Goal: Transaction & Acquisition: Book appointment/travel/reservation

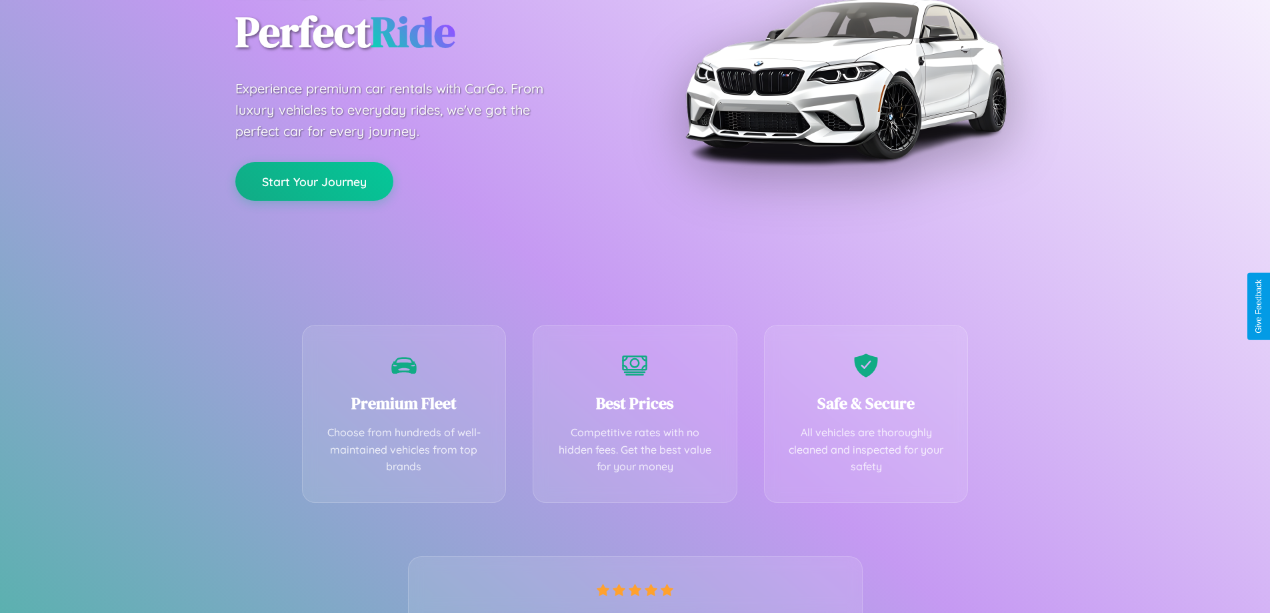
scroll to position [263, 0]
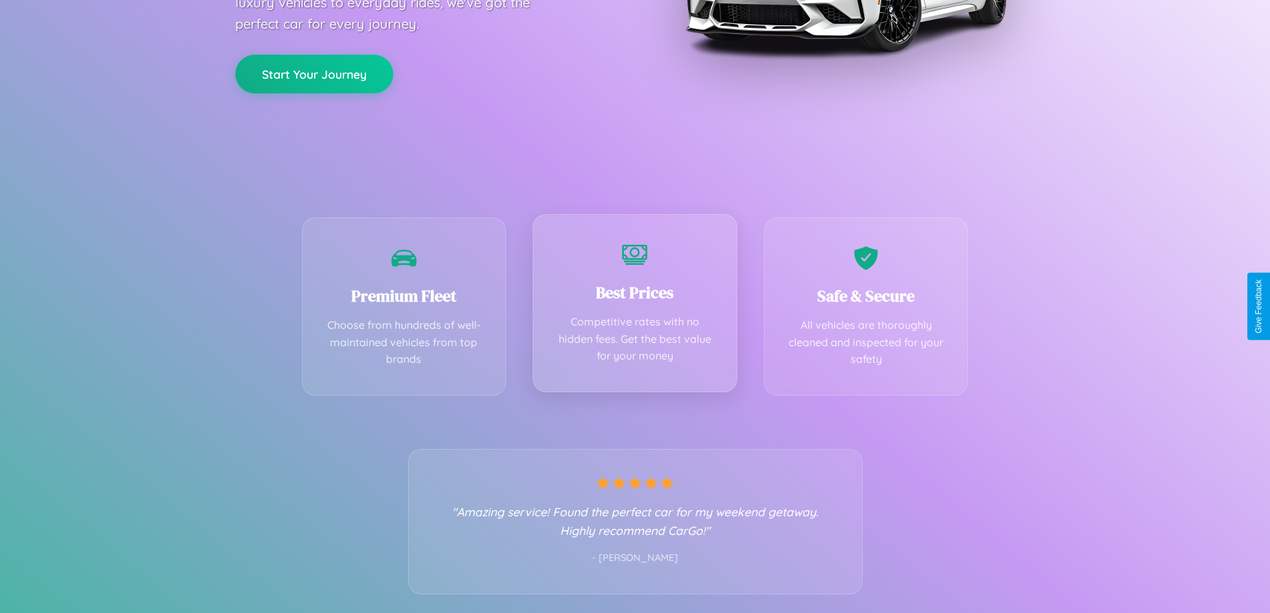
click at [635, 306] on div "Best Prices Competitive rates with no hidden fees. Get the best value for your …" at bounding box center [635, 303] width 205 height 178
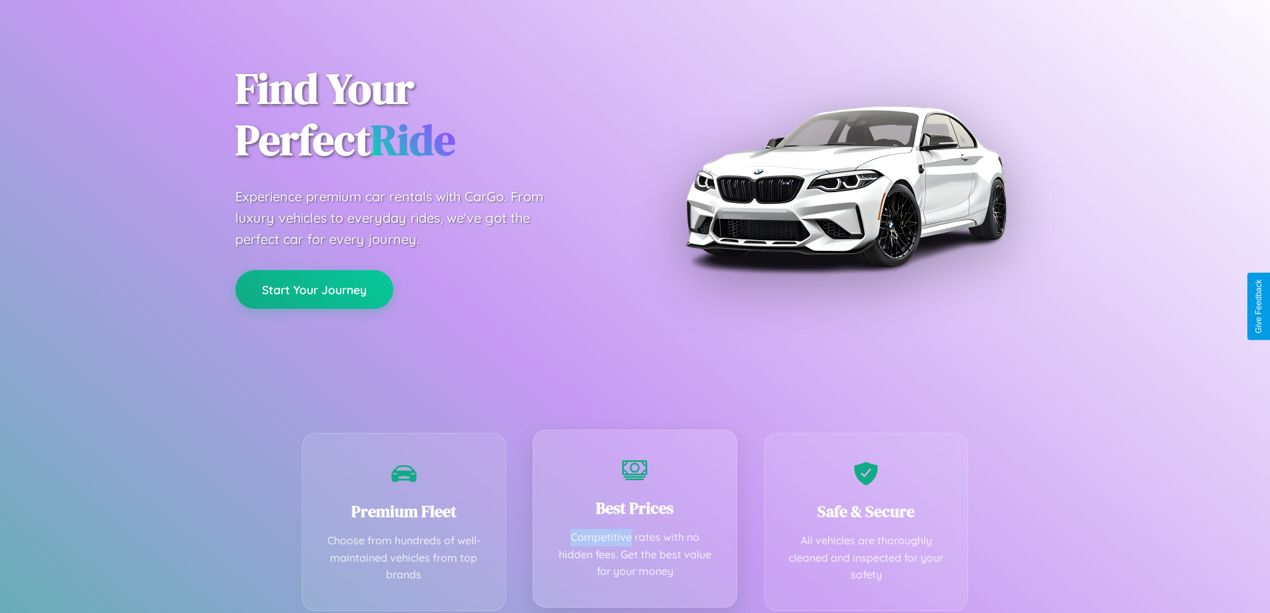
scroll to position [0, 0]
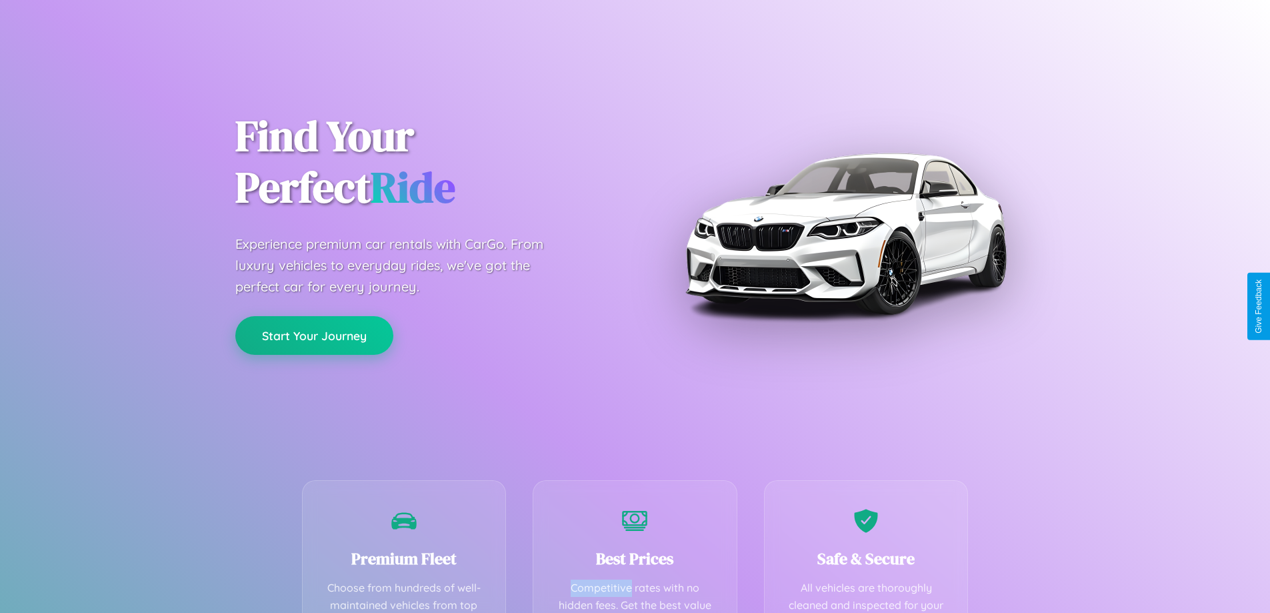
click at [314, 336] on button "Start Your Journey" at bounding box center [314, 335] width 158 height 39
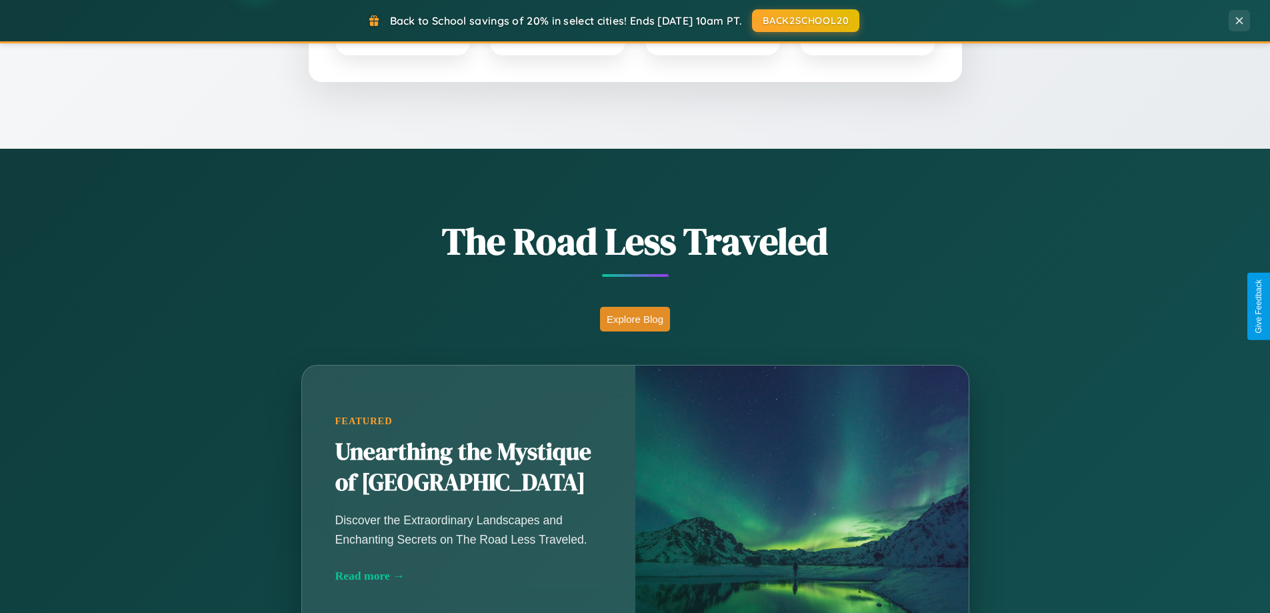
scroll to position [917, 0]
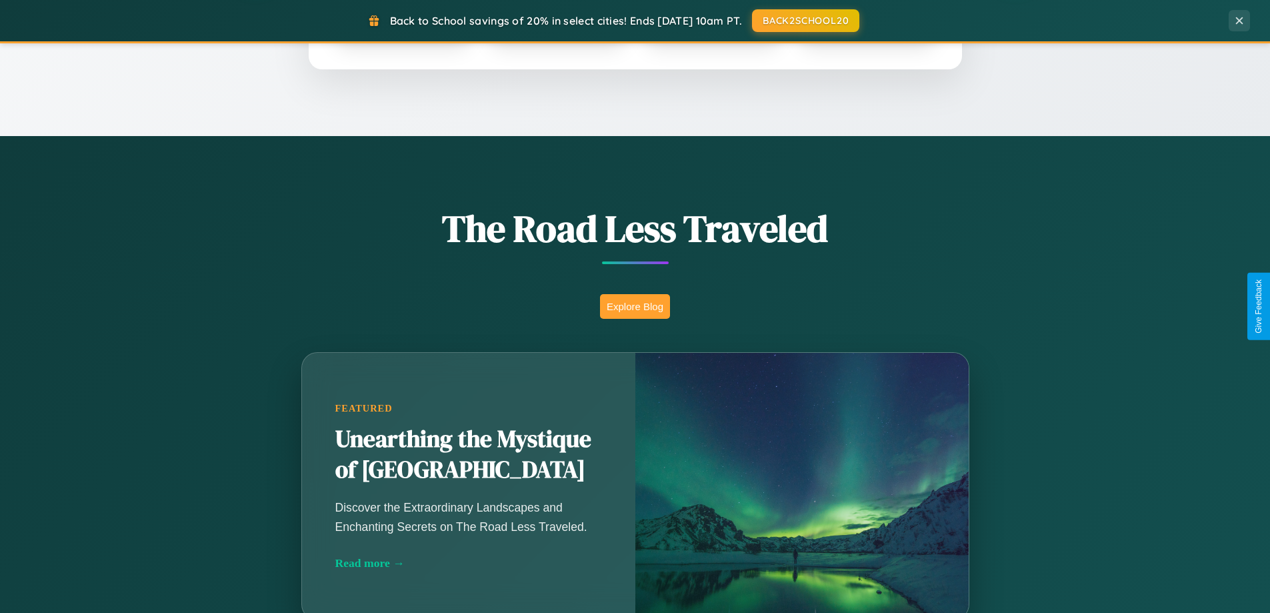
click at [635, 306] on button "Explore Blog" at bounding box center [635, 306] width 70 height 25
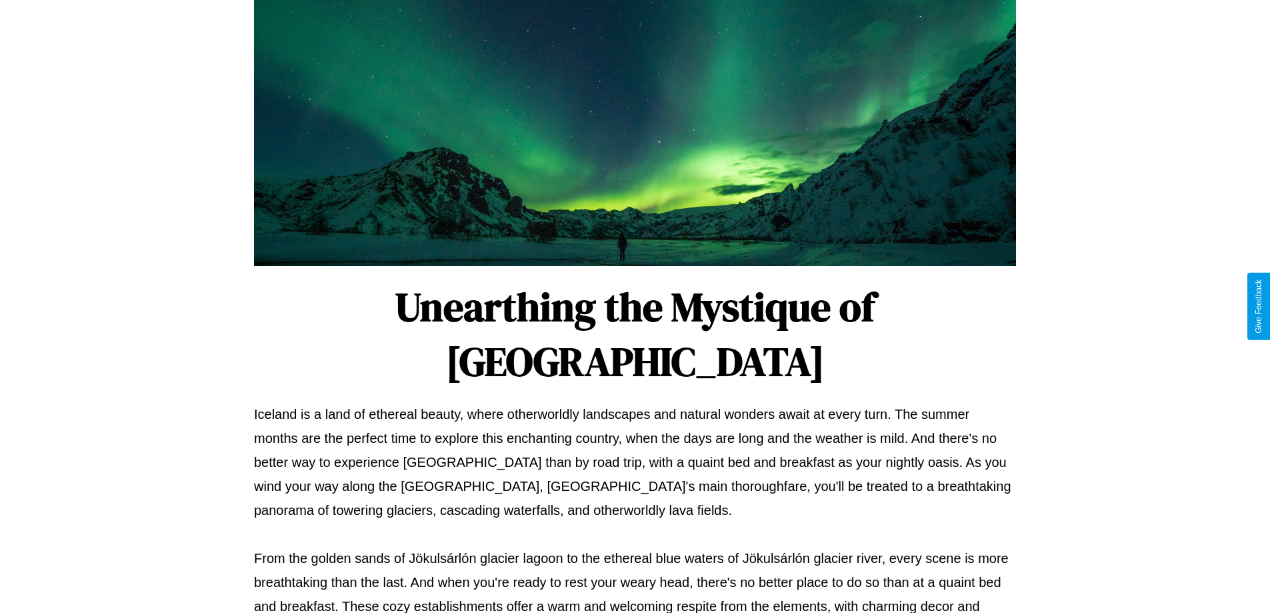
scroll to position [431, 0]
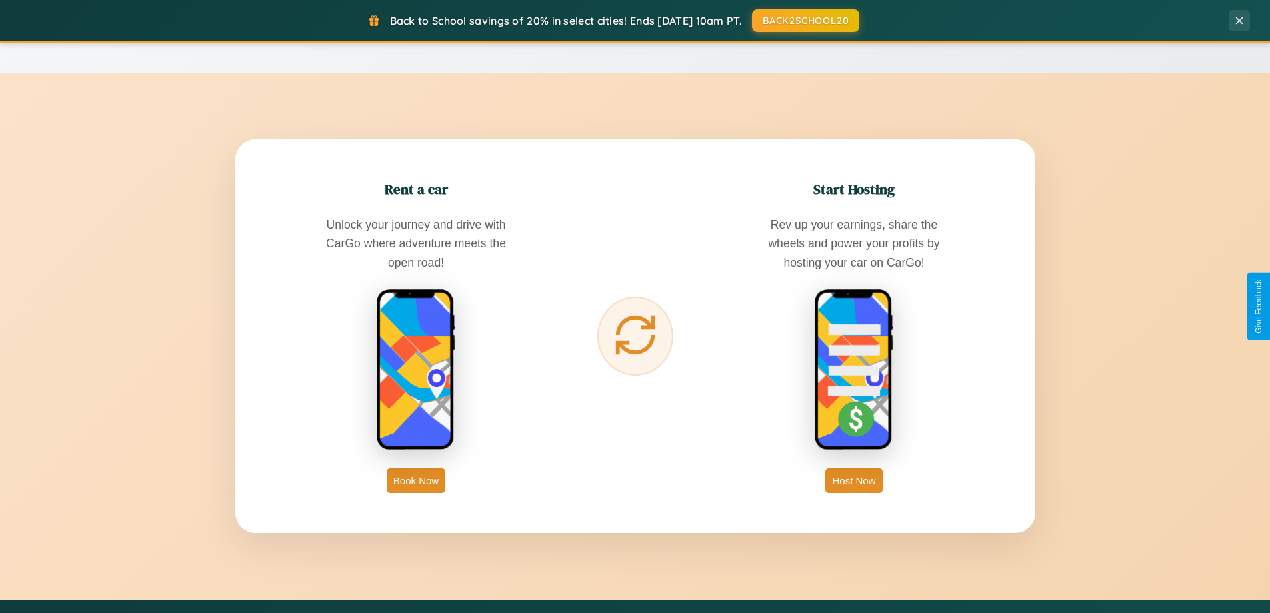
scroll to position [2142, 0]
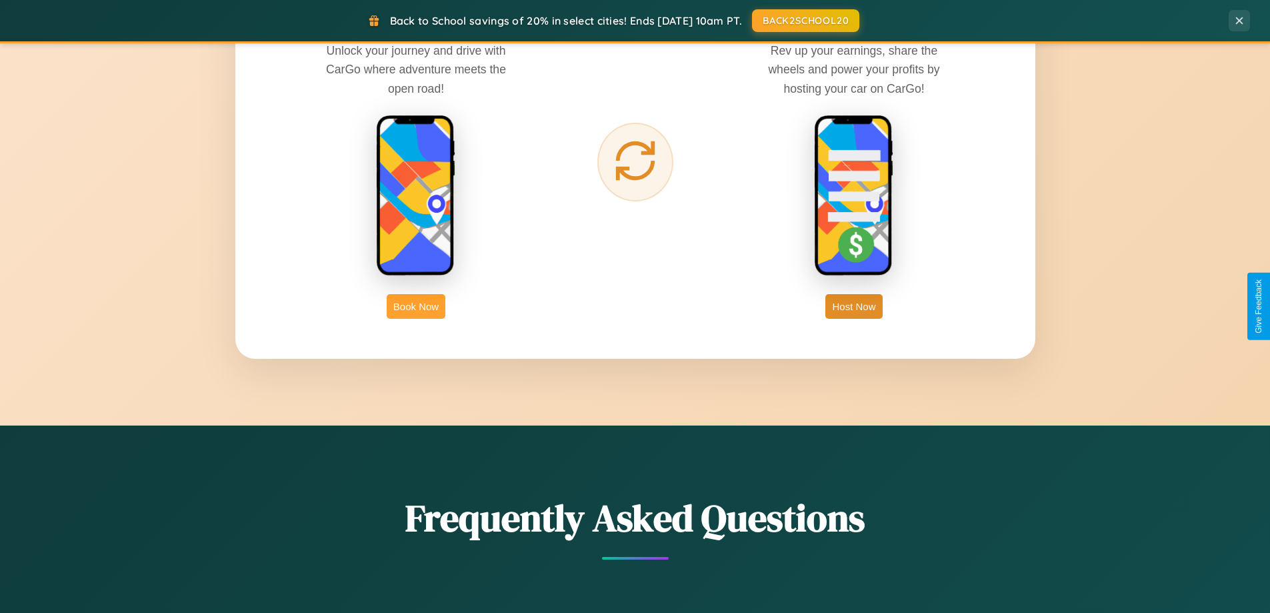
click at [416, 306] on button "Book Now" at bounding box center [416, 306] width 59 height 25
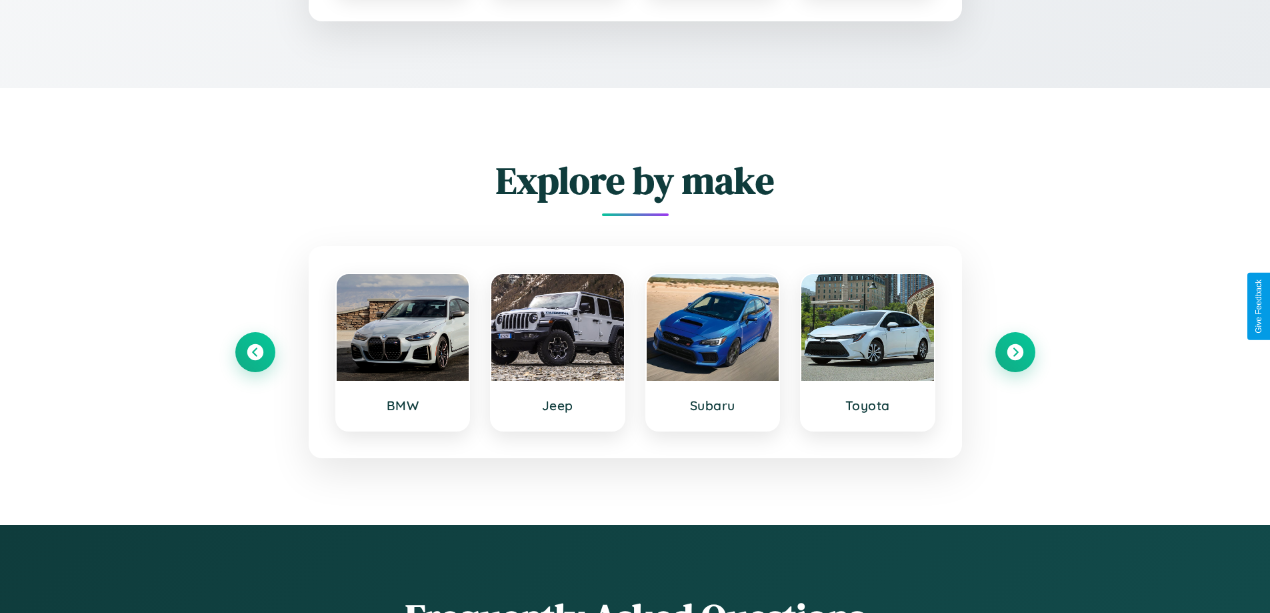
scroll to position [181, 0]
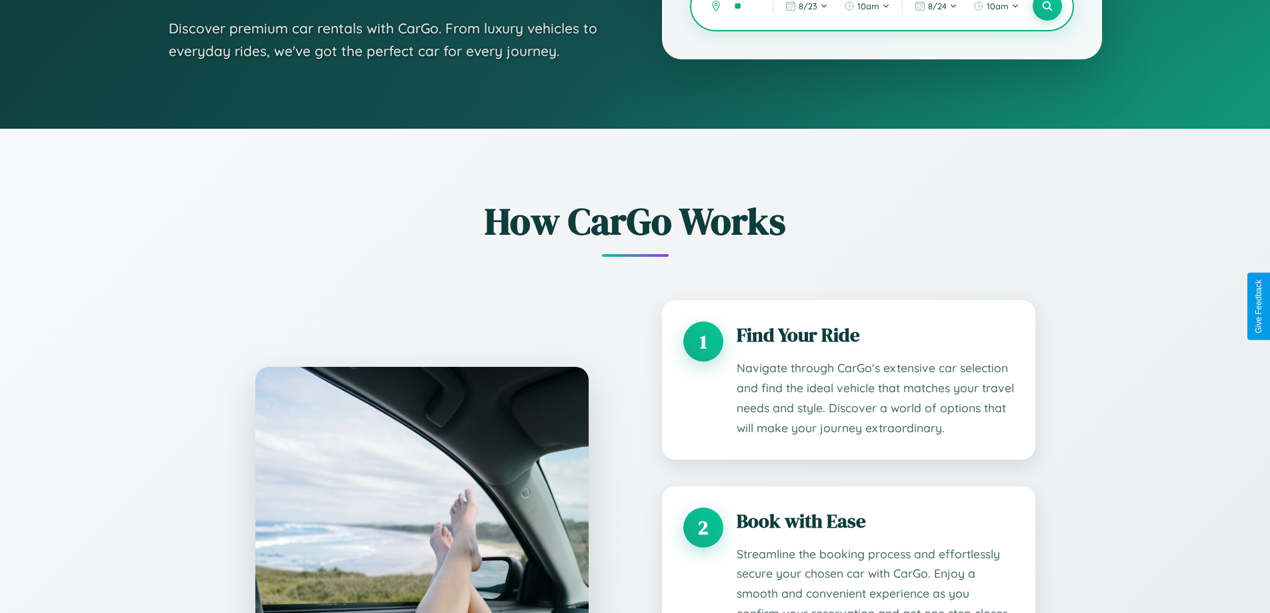
type input "***"
